Goal: Information Seeking & Learning: Learn about a topic

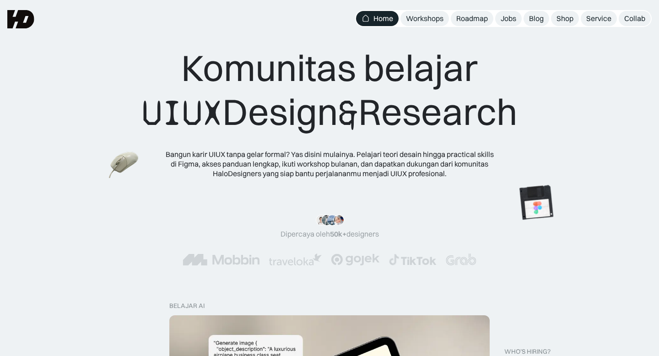
click at [507, 18] on div "Jobs" at bounding box center [508, 19] width 16 height 10
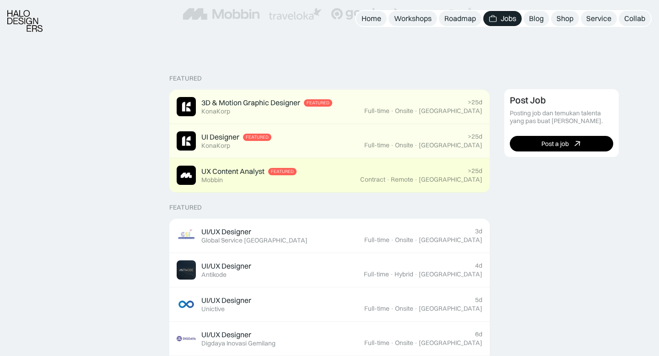
scroll to position [275, 0]
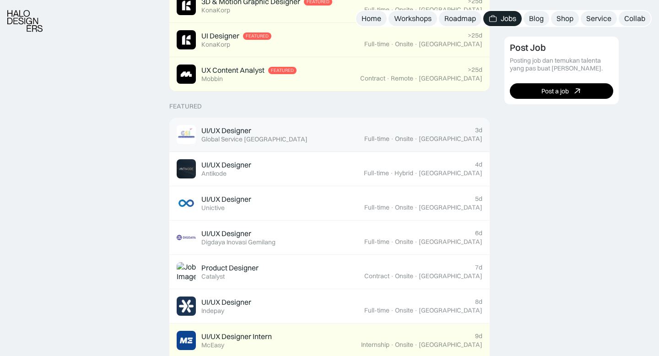
click at [237, 136] on div "Global Service [GEOGRAPHIC_DATA]" at bounding box center [254, 139] width 106 height 8
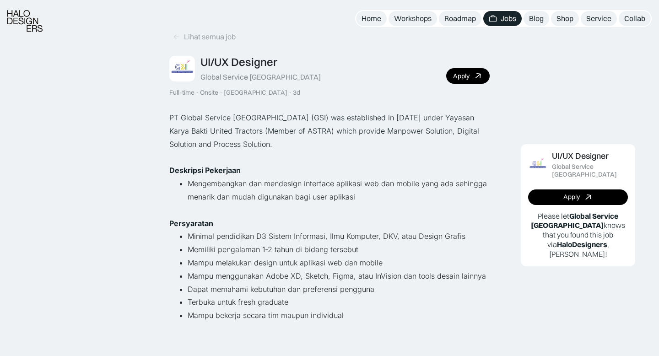
scroll to position [33, 0]
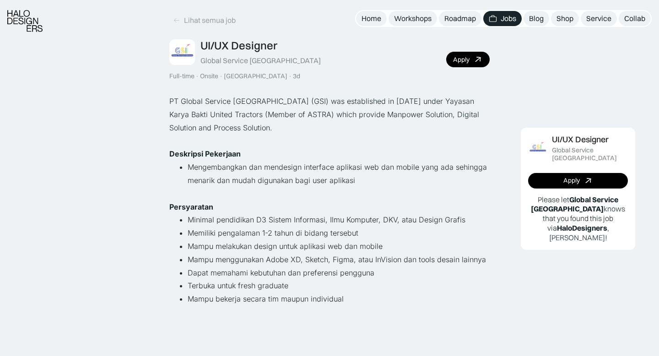
click at [198, 119] on p "PT Global Service Indonesia (GSI) was established in December 24, 2014 under Ya…" at bounding box center [329, 114] width 320 height 39
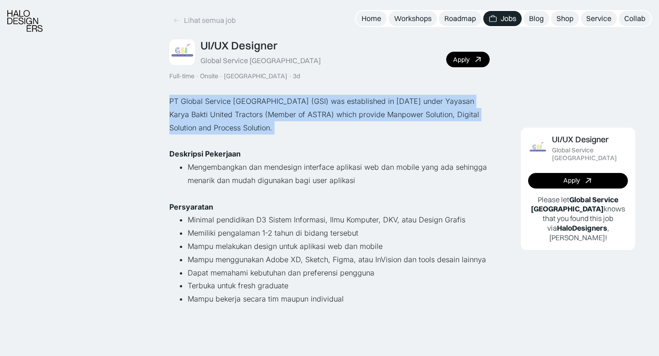
click at [198, 119] on p "PT Global Service Indonesia (GSI) was established in December 24, 2014 under Ya…" at bounding box center [329, 114] width 320 height 39
copy p "PT Global Service Indonesia (GSI) was established in December 24, 2014 under Ya…"
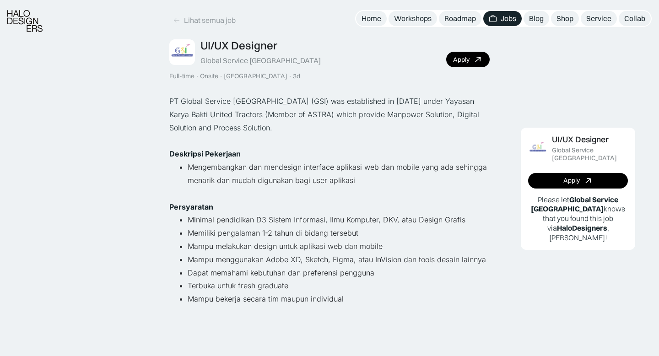
click at [204, 166] on li "Mengembangkan dan mendesign interface aplikasi web dan mobile yang ada sehingga…" at bounding box center [339, 174] width 302 height 27
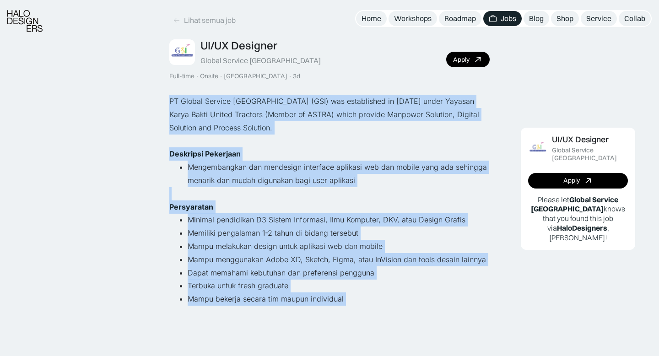
drag, startPoint x: 169, startPoint y: 100, endPoint x: 394, endPoint y: 316, distance: 312.5
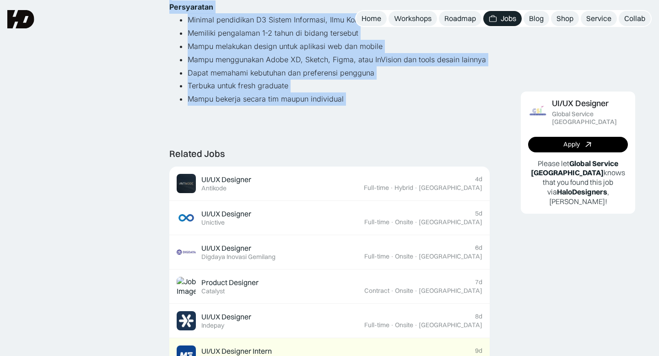
scroll to position [0, 0]
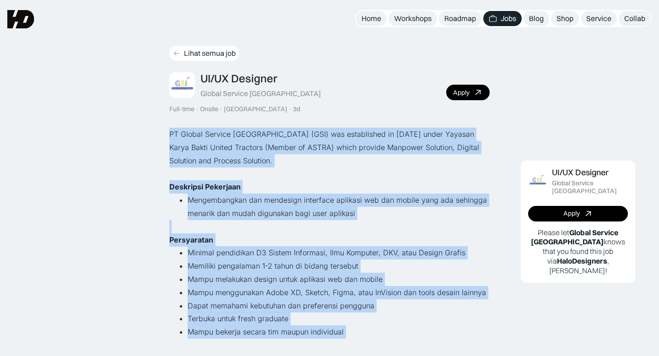
click at [204, 54] on div "Lihat semua job" at bounding box center [210, 53] width 52 height 10
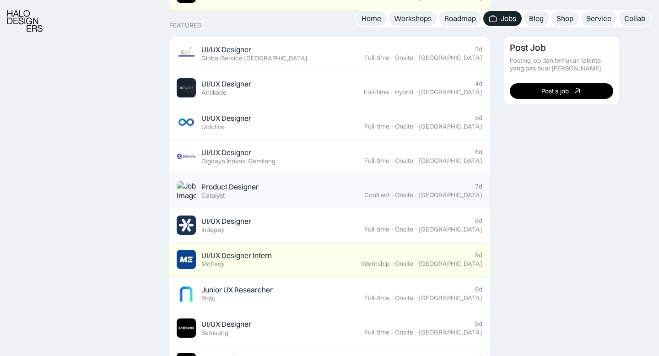
scroll to position [413, 0]
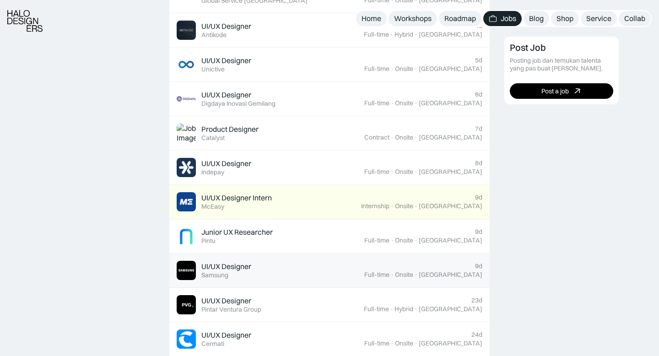
click at [271, 269] on div "UI/UX Designer Featured Samsung" at bounding box center [271, 270] width 188 height 19
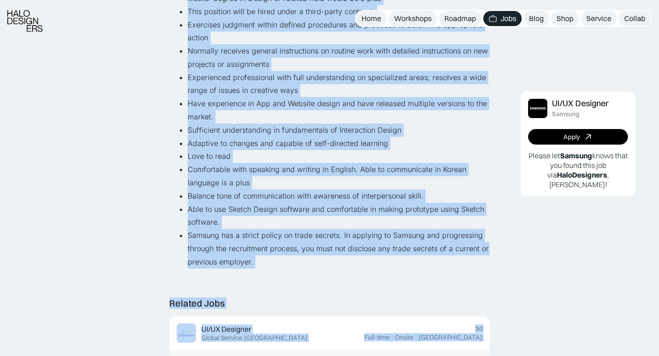
scroll to position [491, 0]
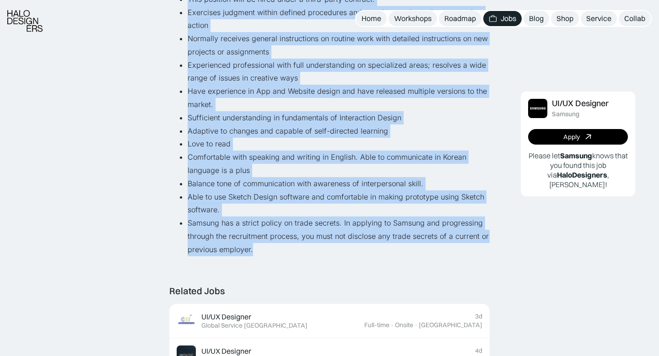
drag, startPoint x: 171, startPoint y: 80, endPoint x: 327, endPoint y: 247, distance: 229.1
copy div "Lo ips dolorsi am consectetur AD/EL Seddoeiu te inci utl etdo. Mag aliqu enimad…"
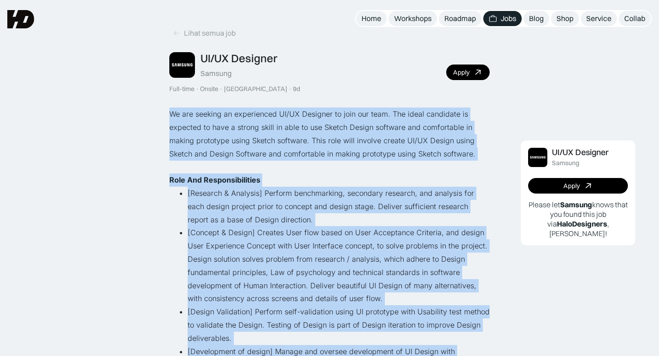
scroll to position [0, 0]
